Goal: Complete application form

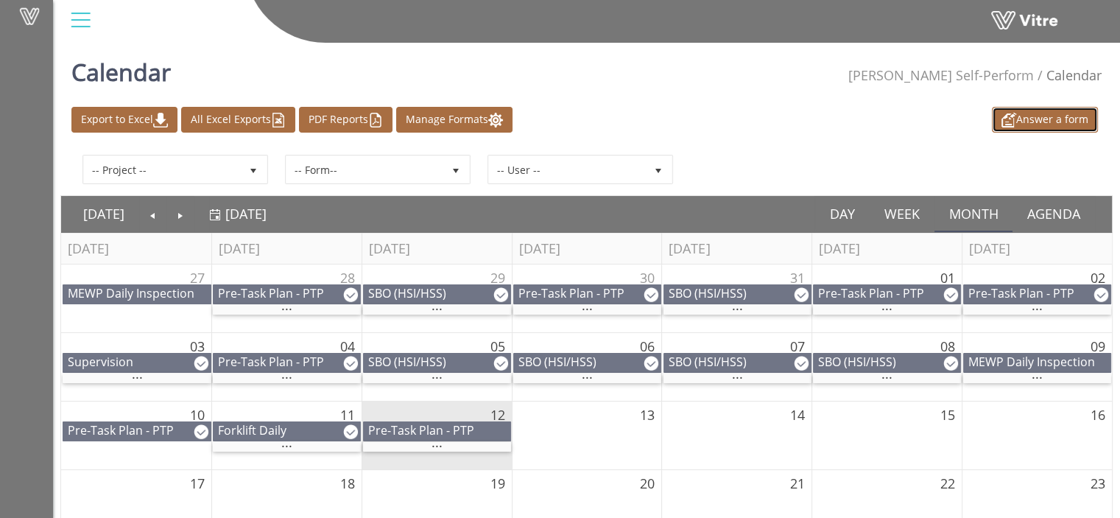
click at [1028, 121] on link "Answer a form" at bounding box center [1045, 120] width 106 height 26
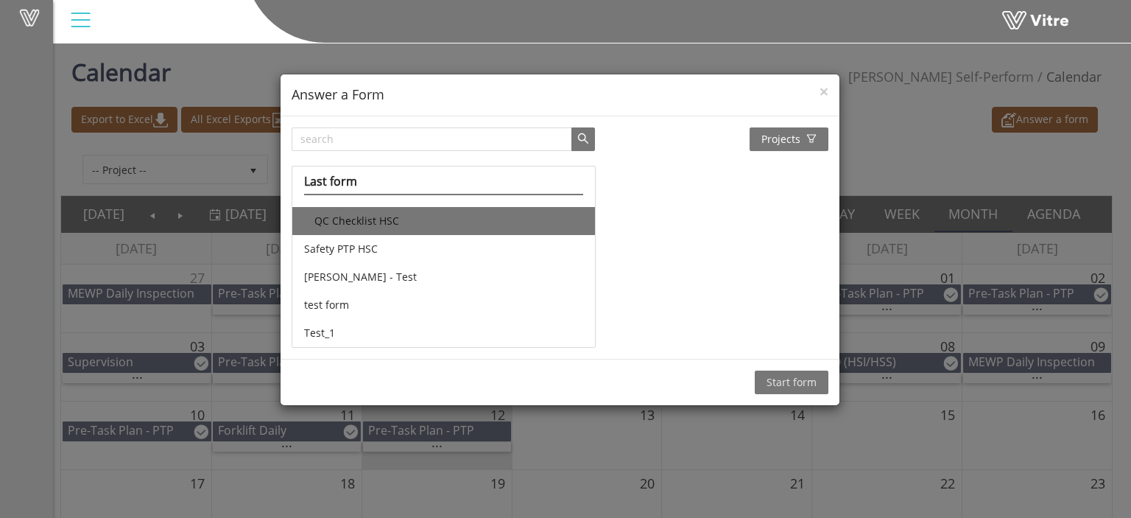
click at [362, 223] on li "QC Checklist HSC" at bounding box center [443, 221] width 302 height 28
click at [781, 383] on span "Start form" at bounding box center [792, 382] width 50 height 16
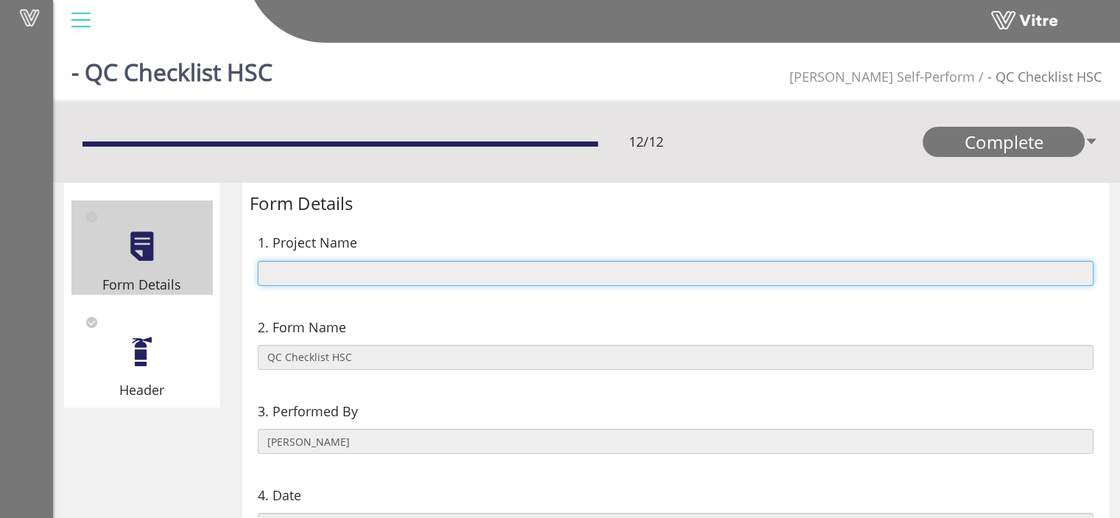
click at [486, 273] on input "text" at bounding box center [676, 273] width 837 height 25
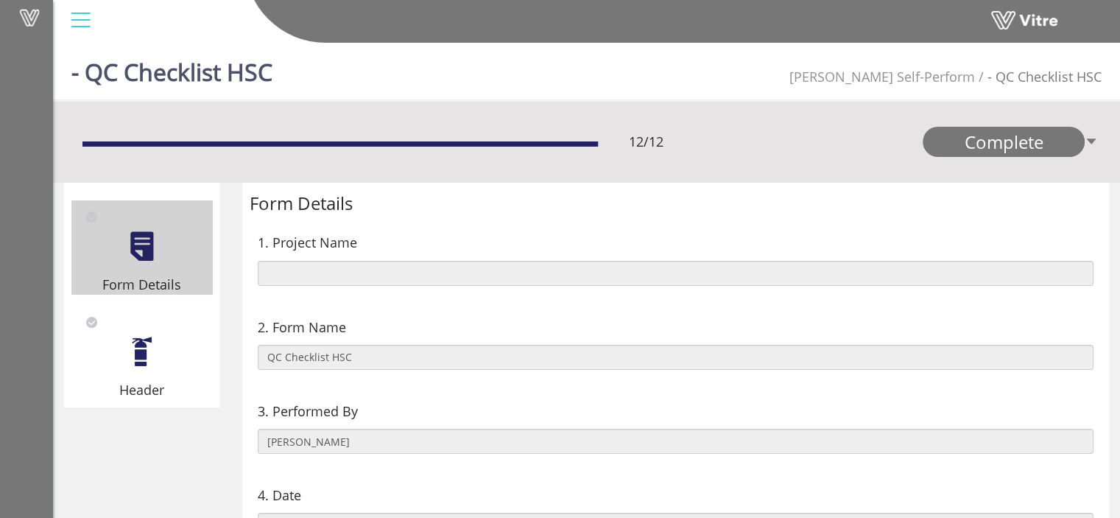
click at [505, 324] on div "2. Form Name" at bounding box center [676, 327] width 837 height 21
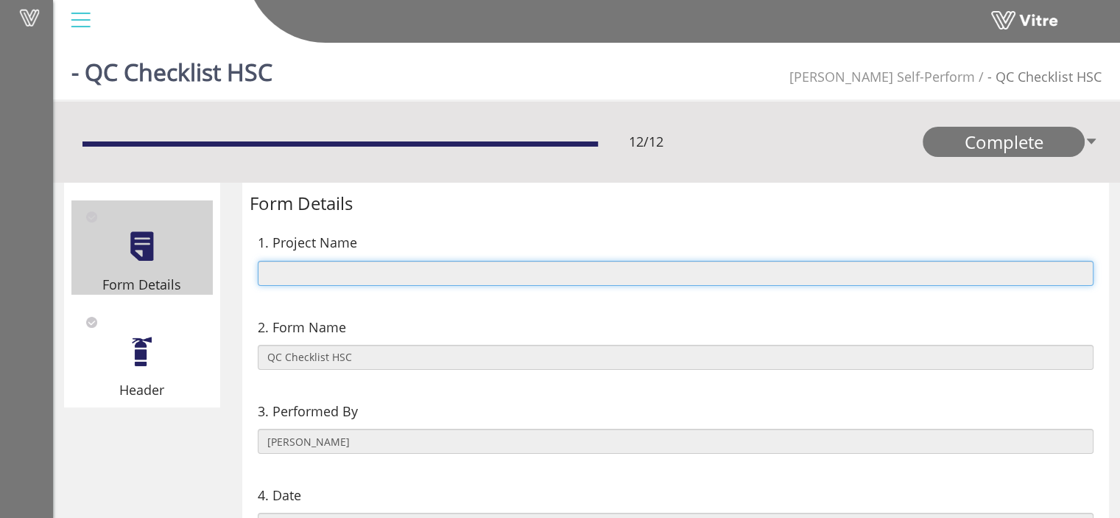
click at [382, 274] on input "text" at bounding box center [676, 273] width 837 height 25
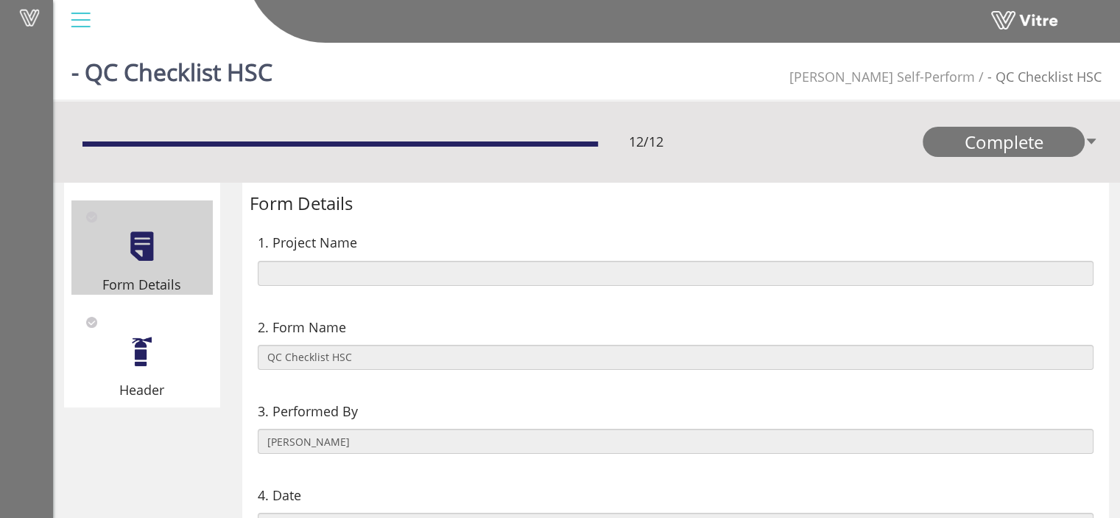
click at [413, 306] on div "2. Form Name QC Checklist HSC" at bounding box center [676, 343] width 853 height 84
click at [118, 348] on div "Header" at bounding box center [141, 353] width 141 height 94
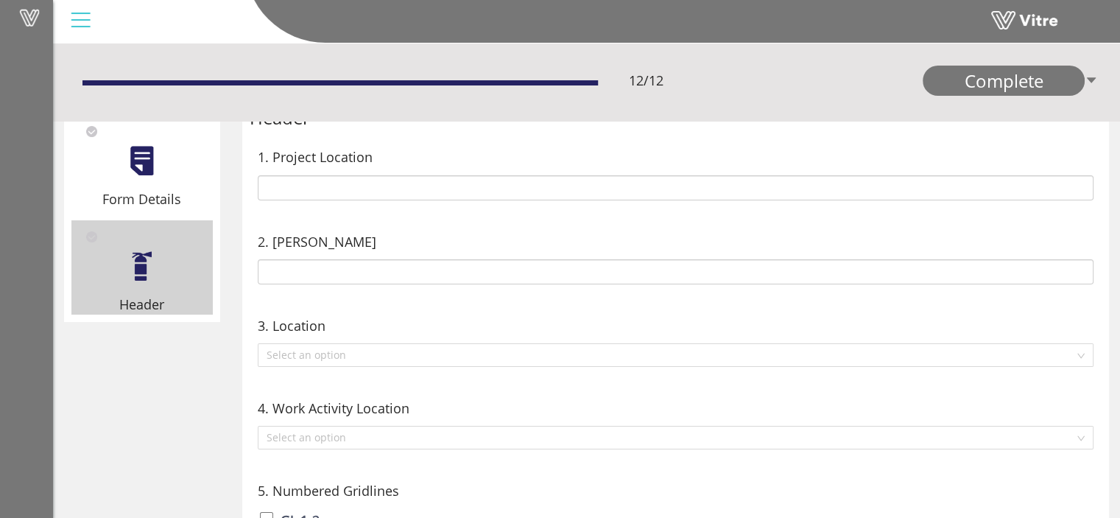
scroll to position [87, 0]
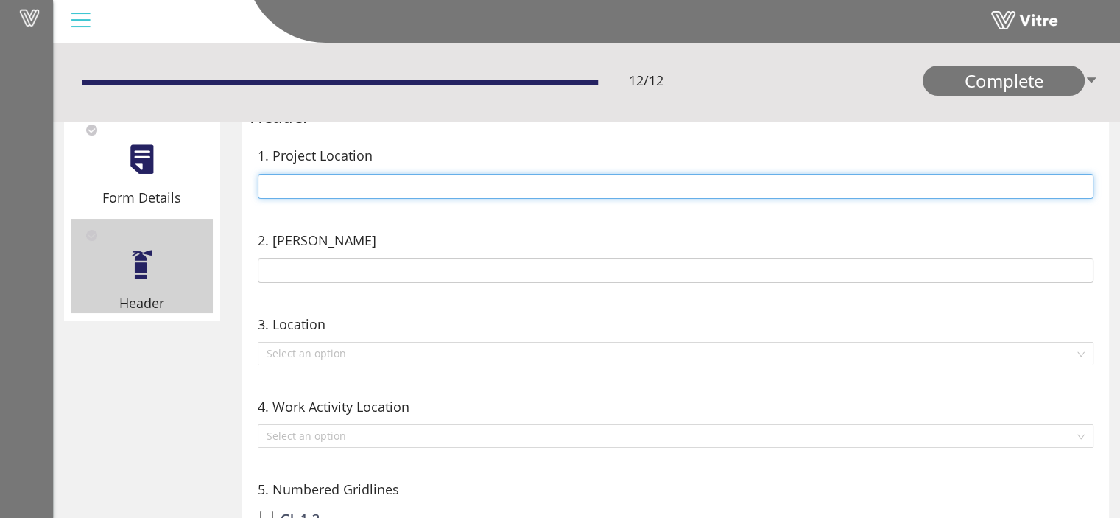
click at [331, 190] on input "text" at bounding box center [676, 186] width 837 height 25
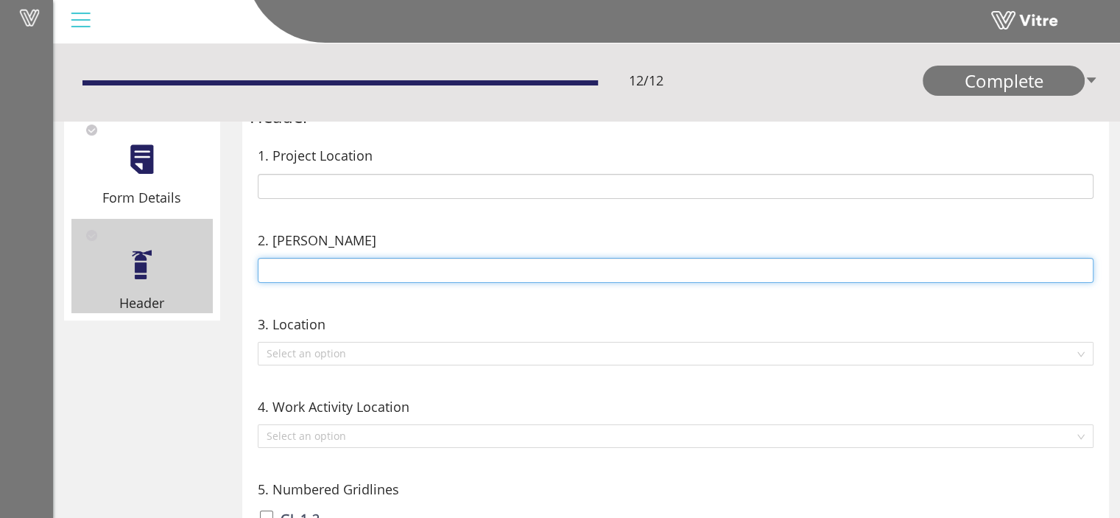
click at [334, 265] on input "text" at bounding box center [676, 270] width 837 height 25
type input "Mike"
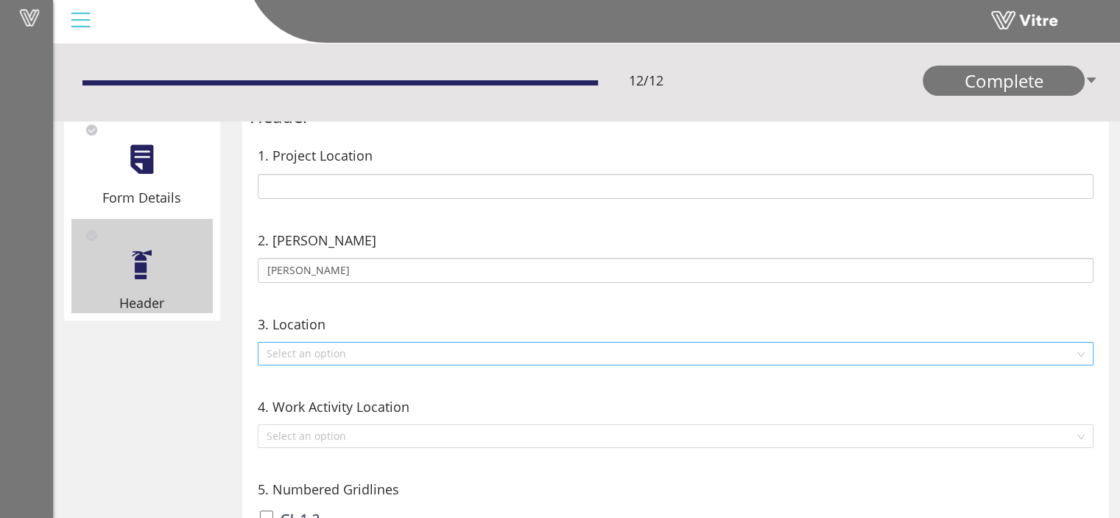
click at [318, 353] on input "search" at bounding box center [671, 354] width 809 height 22
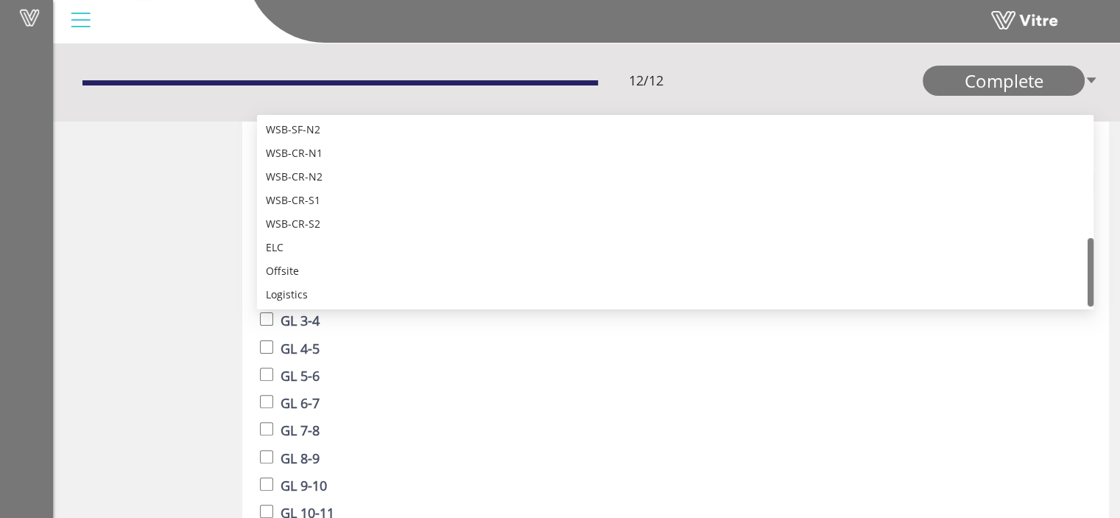
scroll to position [339, 0]
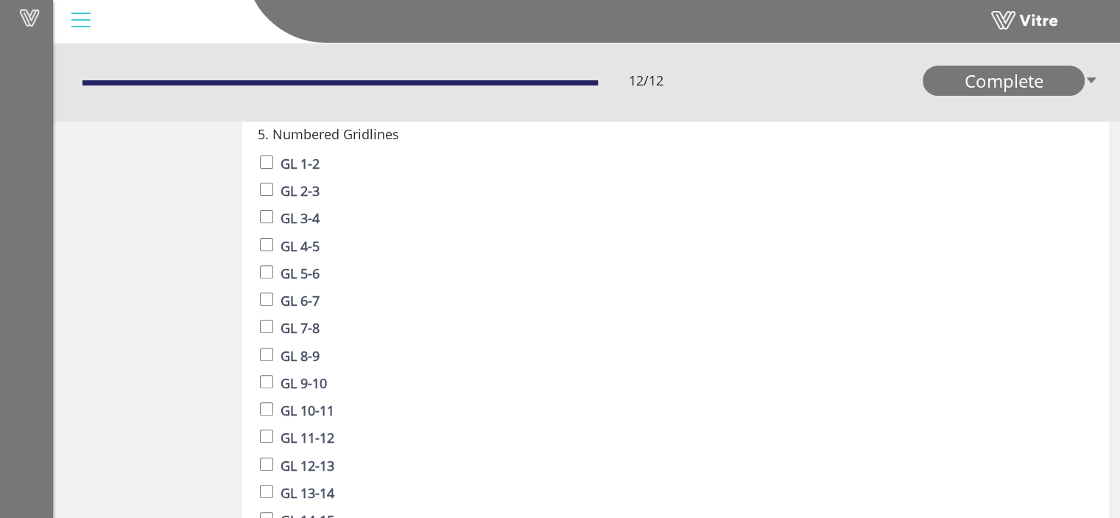
scroll to position [443, 0]
click at [269, 214] on input "checkbox" at bounding box center [266, 215] width 13 height 13
checkbox input "true"
click at [266, 240] on input "checkbox" at bounding box center [266, 243] width 13 height 13
checkbox input "true"
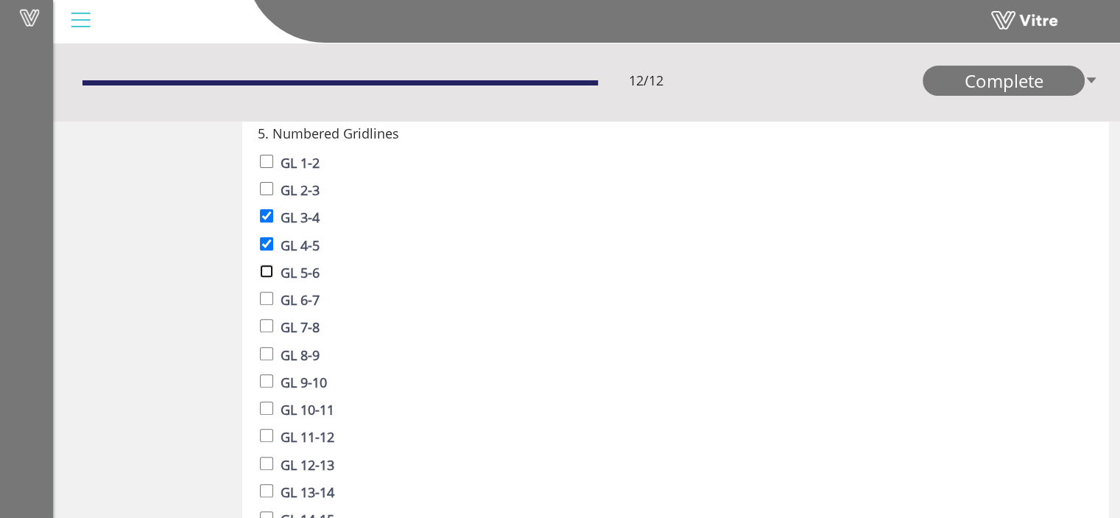
click at [266, 267] on input "checkbox" at bounding box center [266, 270] width 13 height 13
checkbox input "true"
click at [267, 220] on input "checkbox" at bounding box center [266, 215] width 13 height 13
checkbox input "false"
click at [265, 242] on input "checkbox" at bounding box center [266, 243] width 13 height 13
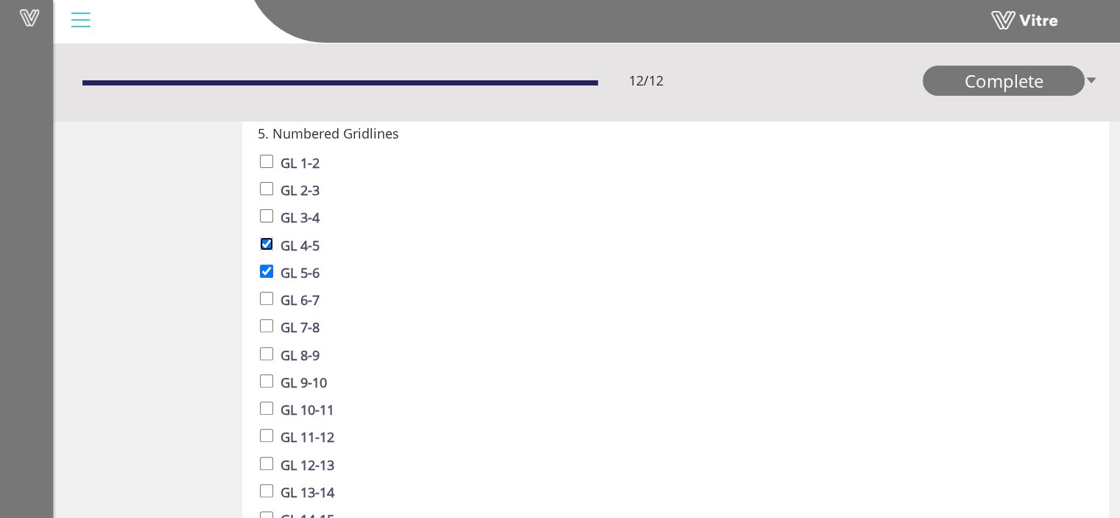
checkbox input "false"
click at [268, 264] on input "checkbox" at bounding box center [266, 270] width 13 height 13
checkbox input "false"
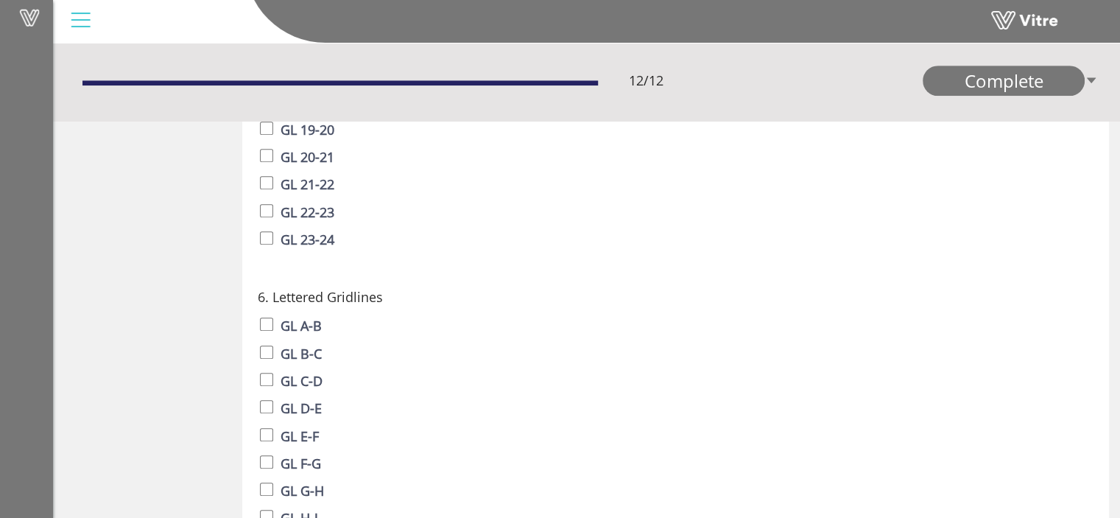
scroll to position [971, 0]
click at [79, 19] on div at bounding box center [80, 20] width 33 height 40
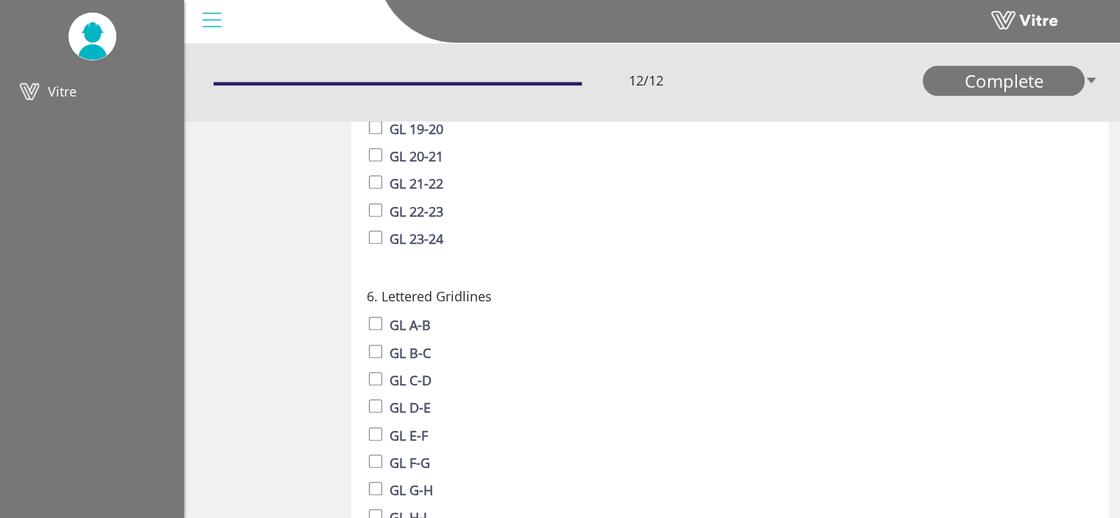
click at [44, 88] on span at bounding box center [29, 92] width 37 height 18
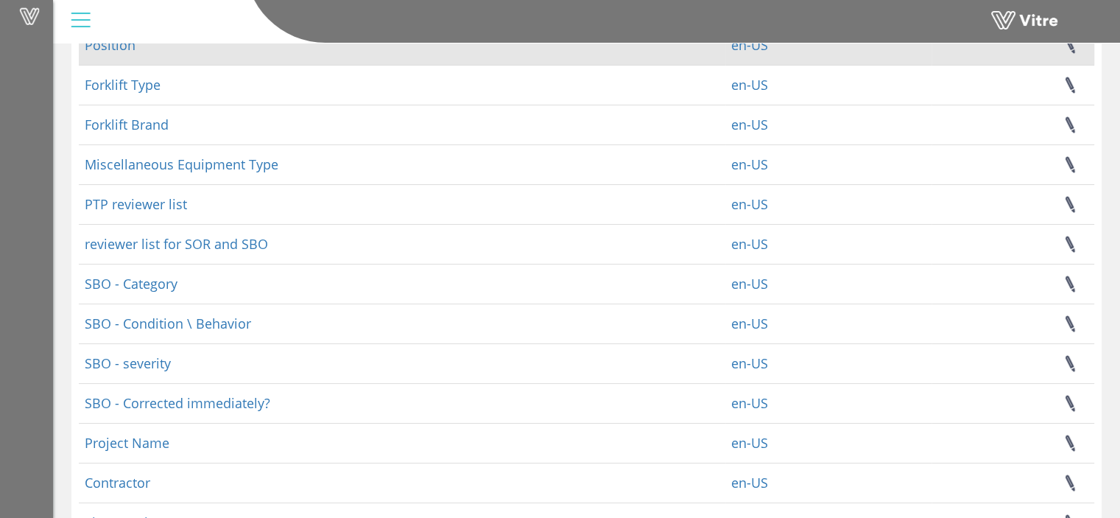
scroll to position [241, 0]
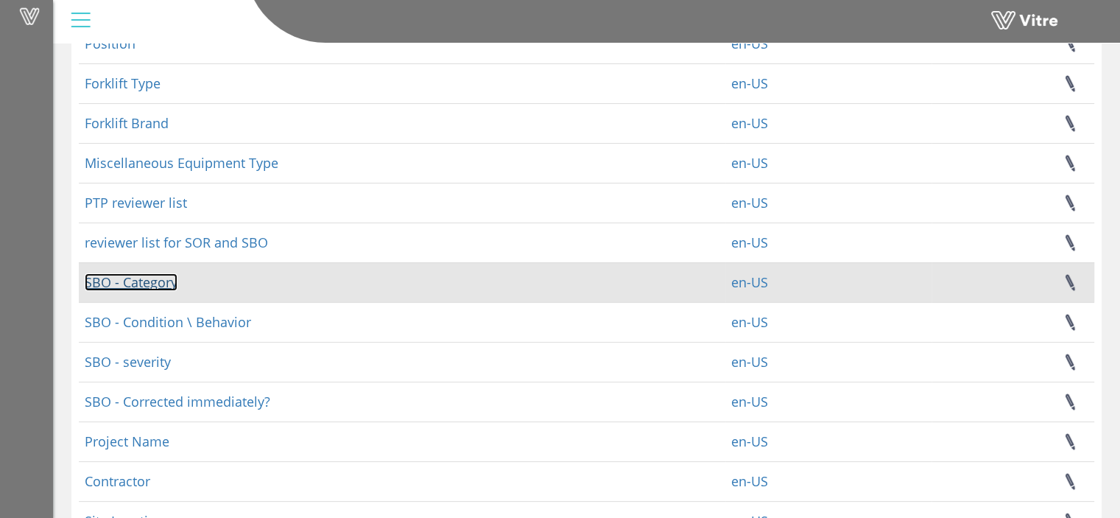
click at [141, 280] on link "SBO - Category" at bounding box center [131, 282] width 93 height 18
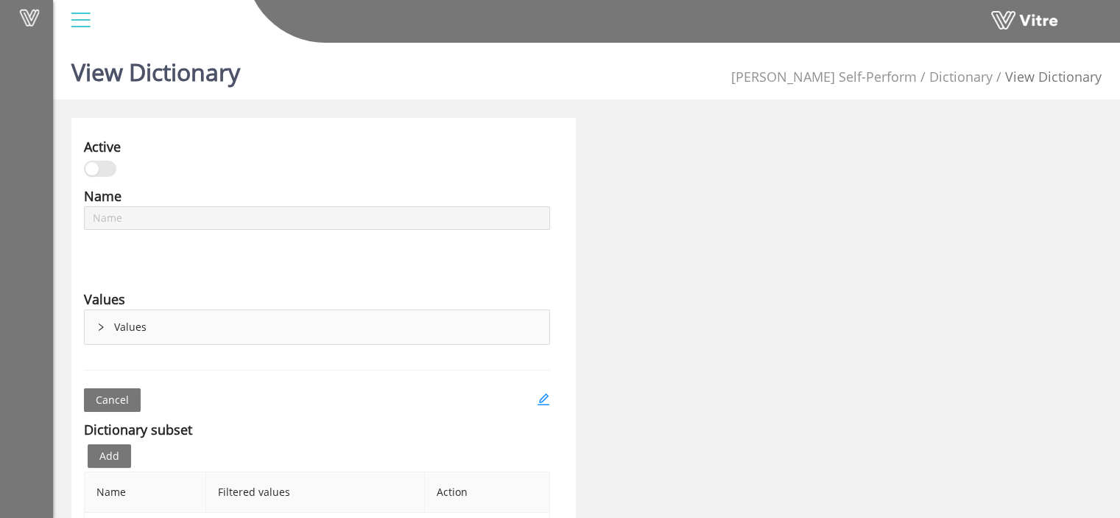
type input "SBO - Category"
drag, startPoint x: 303, startPoint y: 244, endPoint x: 254, endPoint y: 159, distance: 97.7
click at [254, 159] on div at bounding box center [195, 167] width 222 height 21
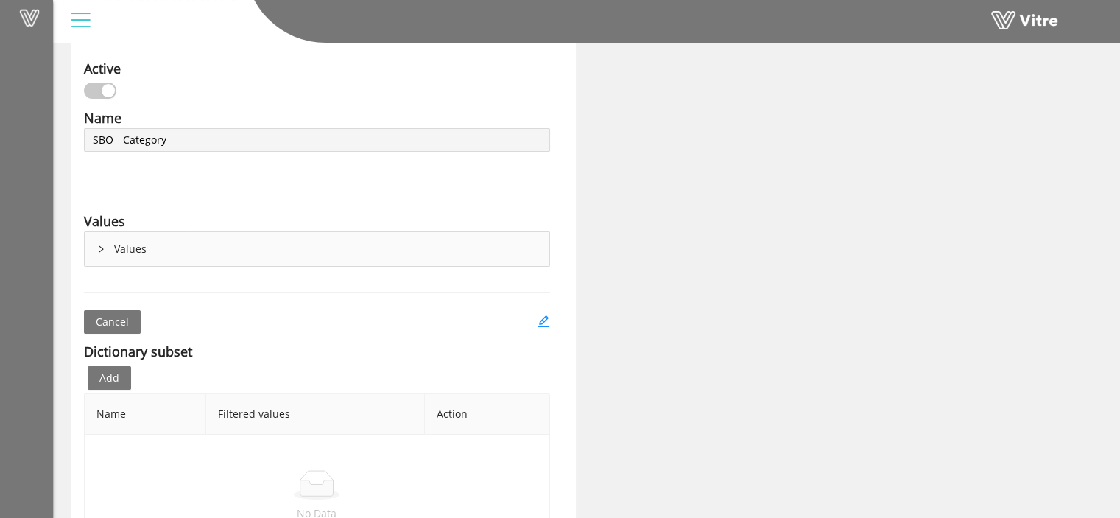
scroll to position [99, 0]
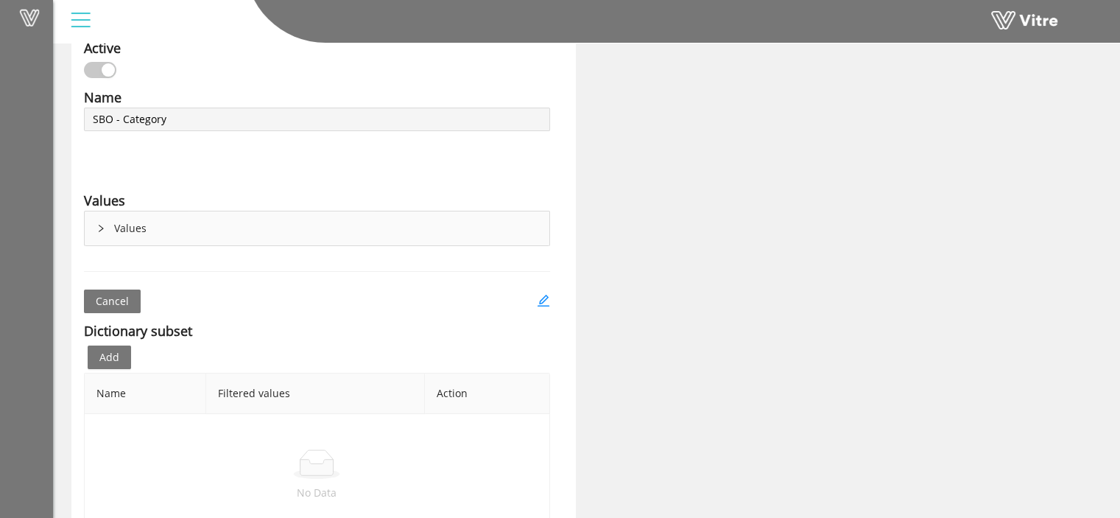
click at [223, 222] on div "Values" at bounding box center [317, 228] width 465 height 34
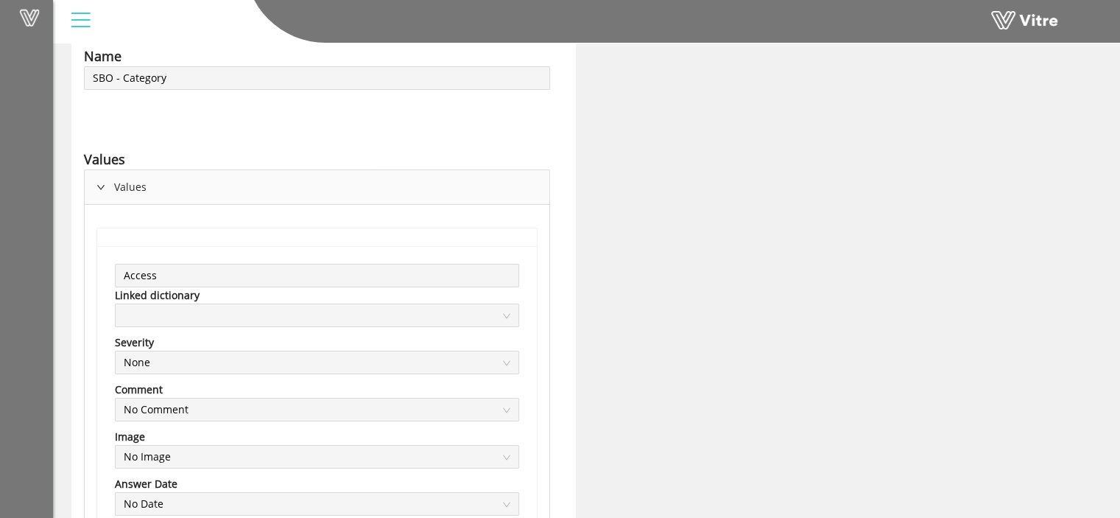
scroll to position [0, 0]
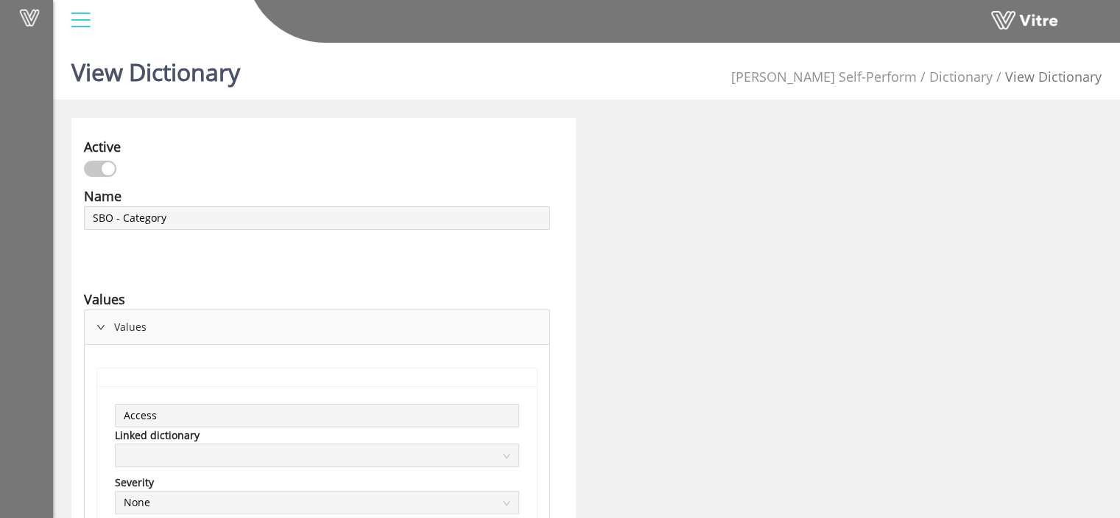
click at [74, 13] on div at bounding box center [80, 20] width 33 height 40
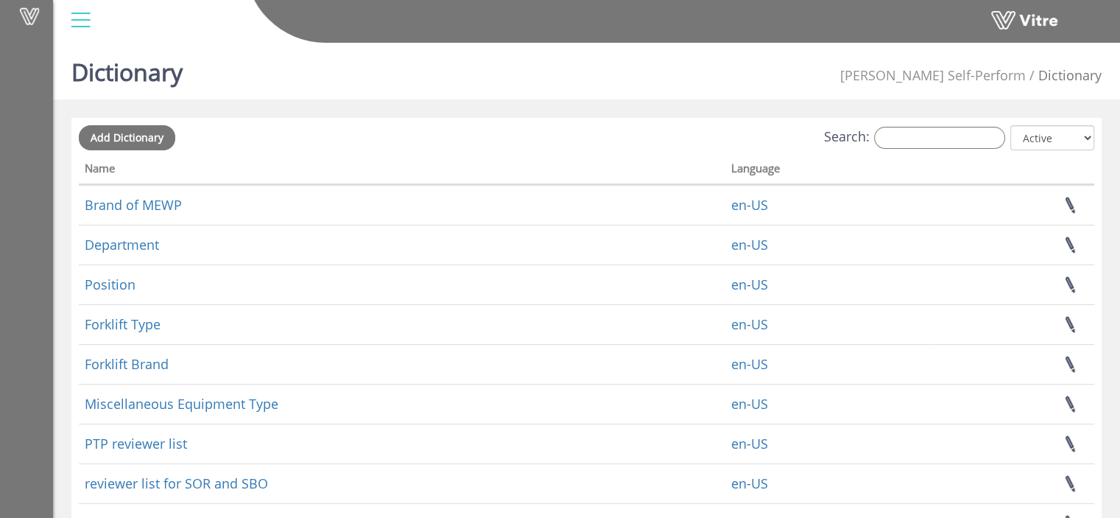
click at [76, 16] on div at bounding box center [80, 20] width 33 height 40
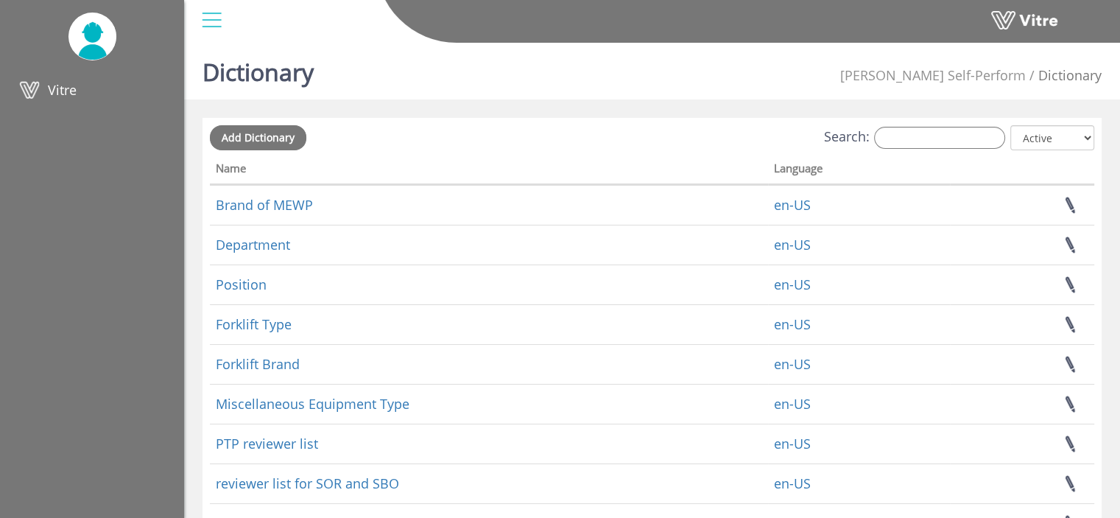
click at [223, 12] on div at bounding box center [211, 20] width 33 height 40
